Goal: Task Accomplishment & Management: Use online tool/utility

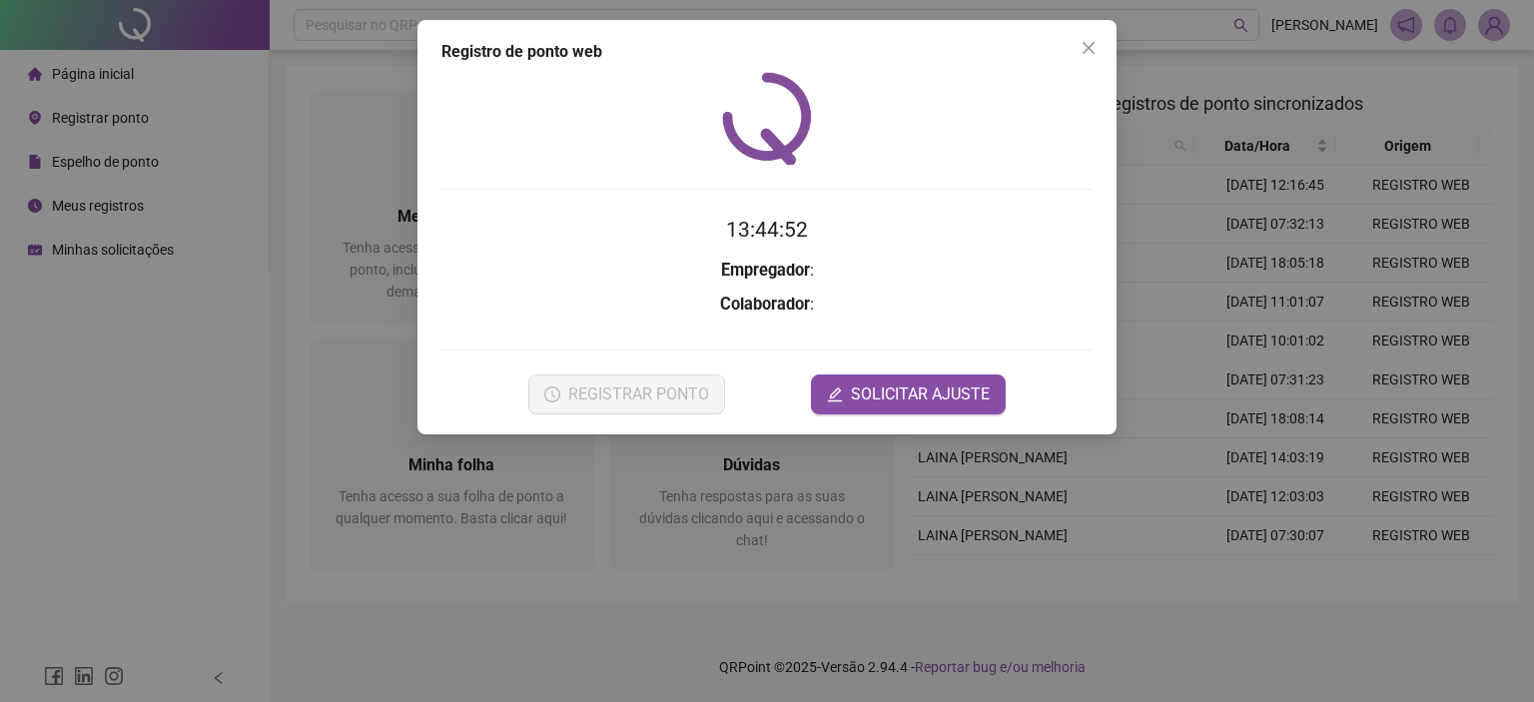
click at [715, 325] on form at bounding box center [766, 325] width 651 height 0
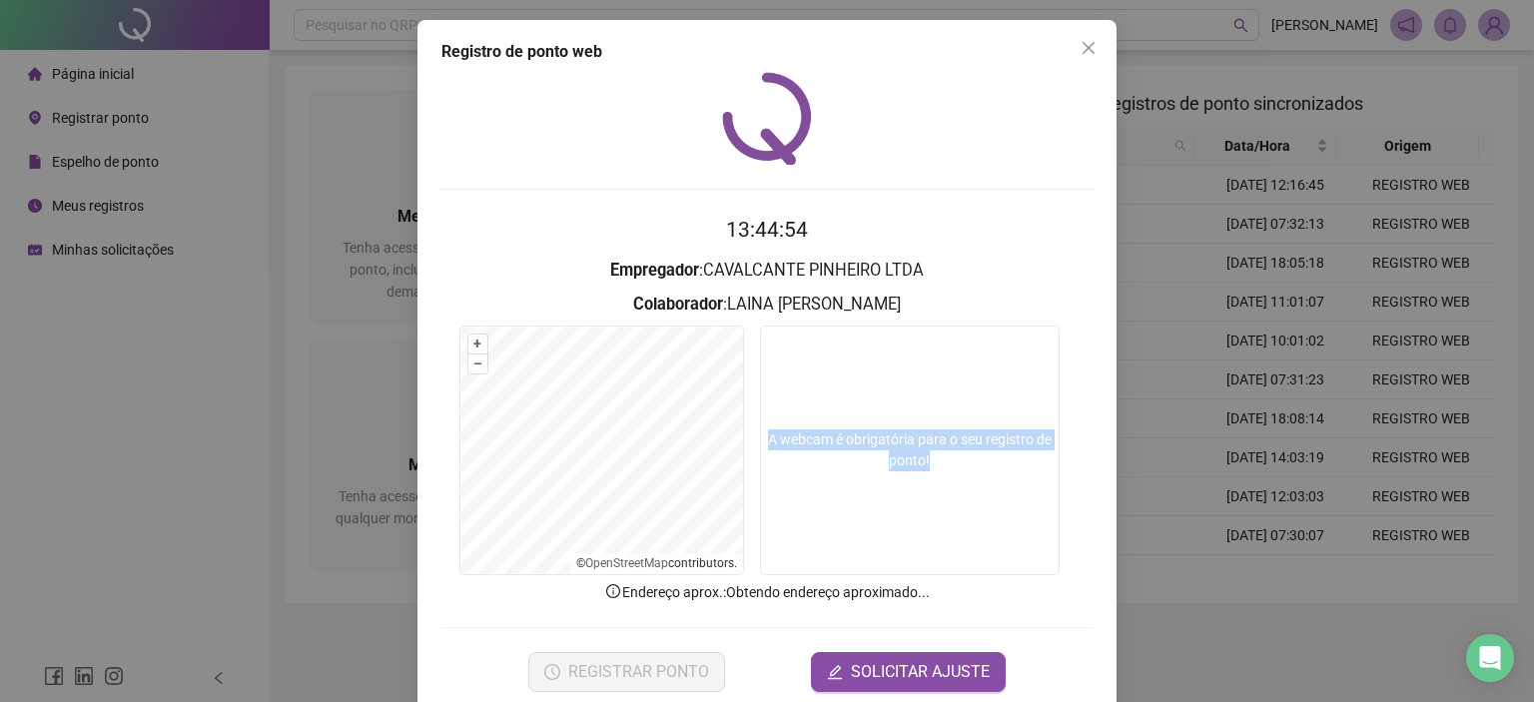
drag, startPoint x: 748, startPoint y: 425, endPoint x: 693, endPoint y: 692, distance: 272.2
click at [611, 580] on form "13:44:54 Empregador : CAVALCANTE PINHEIRO LTDA Colaborador : LAINA FABRICIA TEI…" at bounding box center [766, 452] width 651 height 477
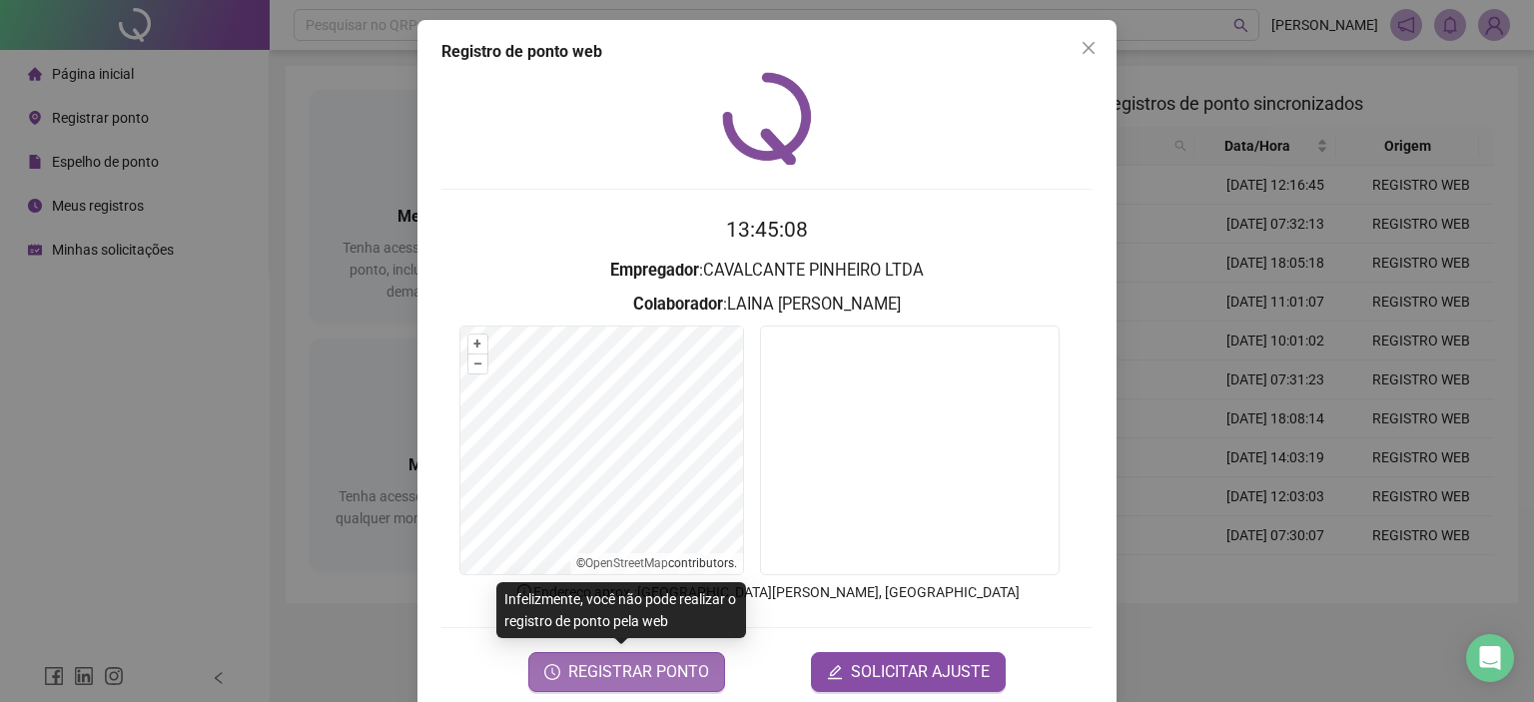
click at [562, 673] on button "REGISTRAR PONTO" at bounding box center [626, 672] width 197 height 40
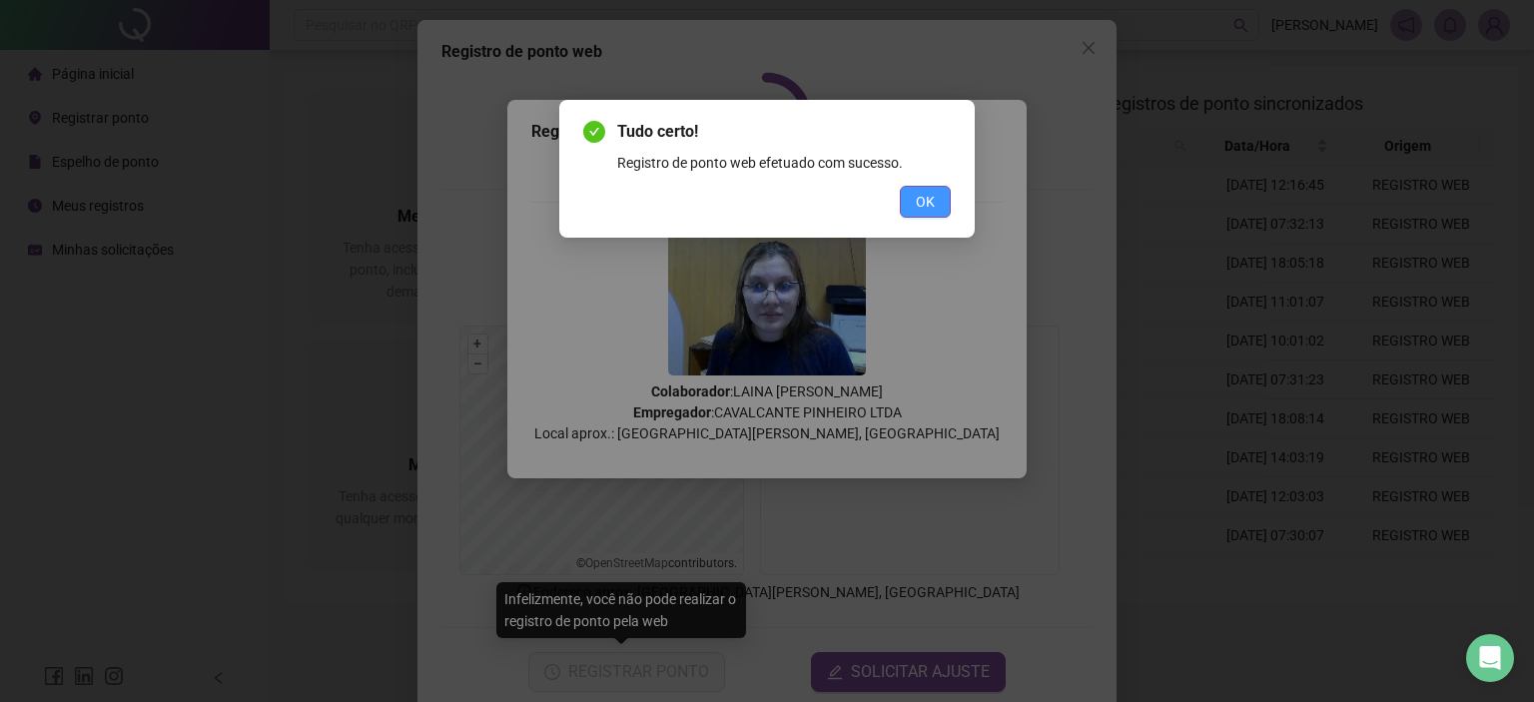
click at [942, 200] on button "OK" at bounding box center [925, 202] width 51 height 32
